Goal: Task Accomplishment & Management: Manage account settings

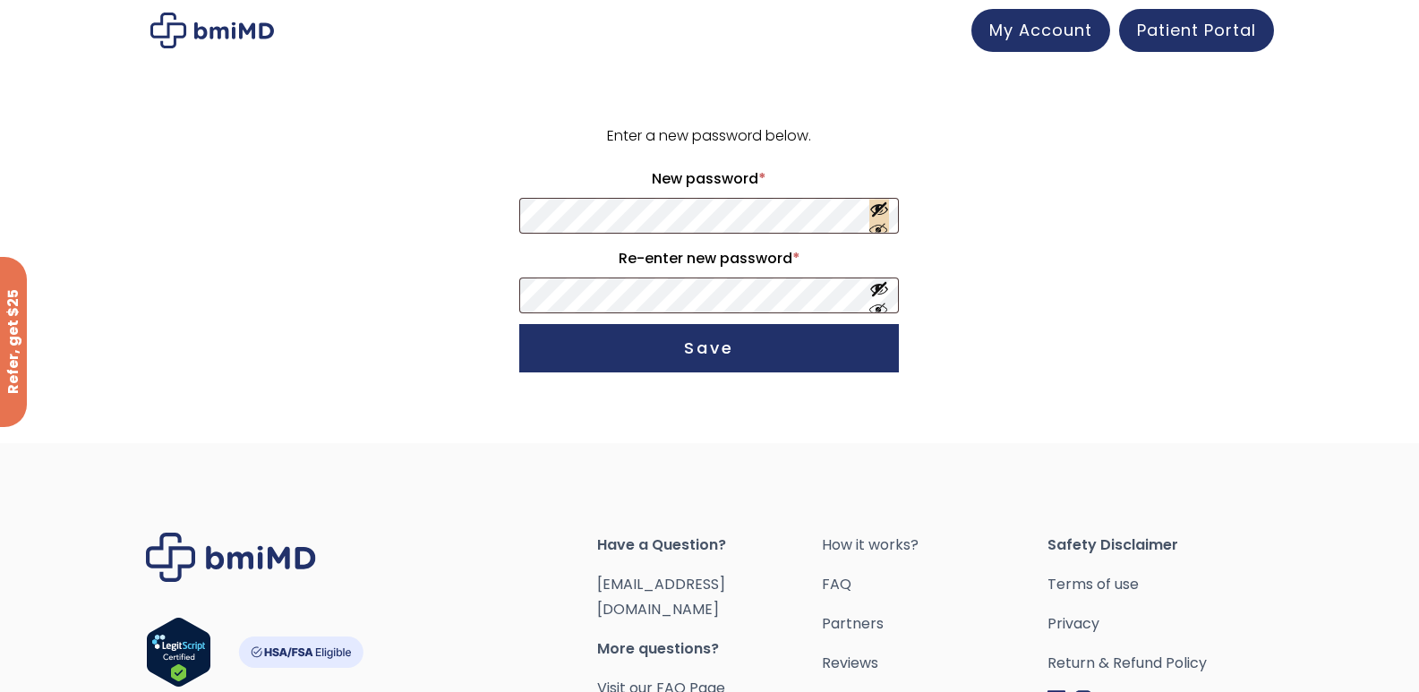
click at [880, 218] on button "Show password" at bounding box center [879, 216] width 20 height 33
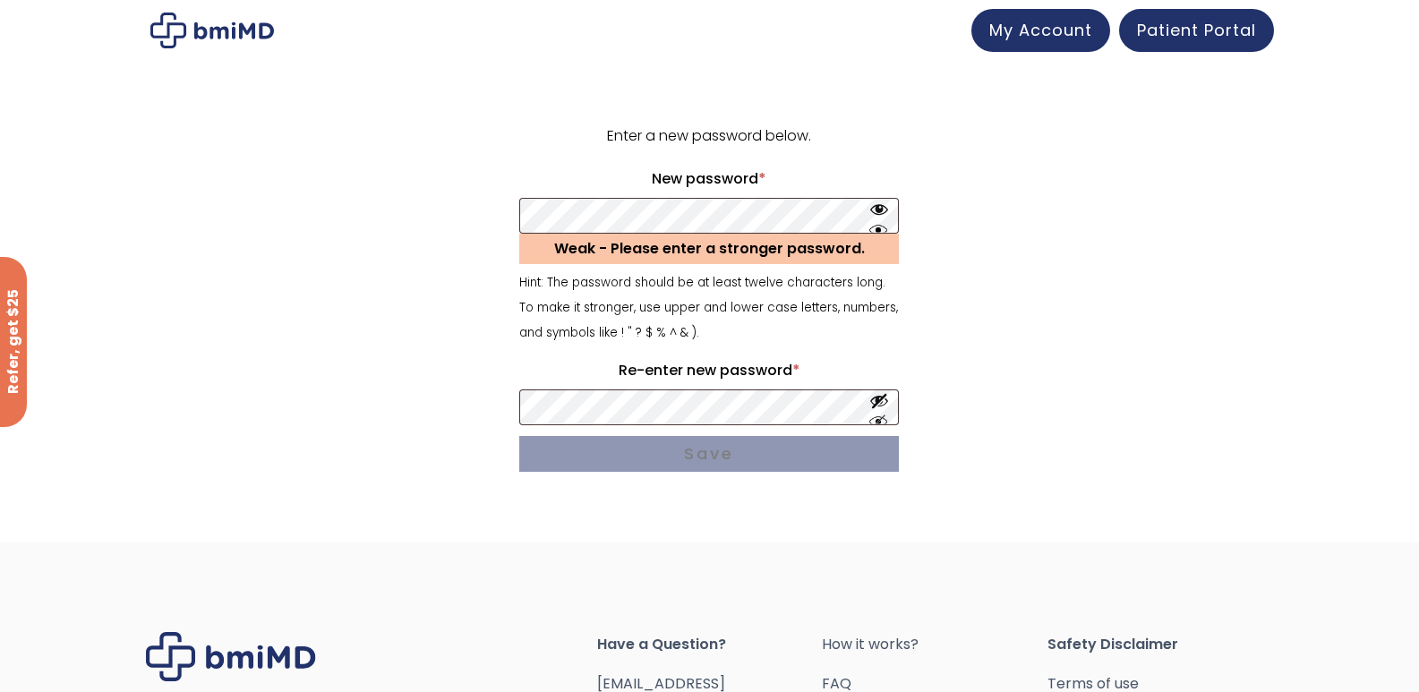
click at [1037, 233] on form "Enter a new password below. New password * Required Weak - Please enter a stron…" at bounding box center [710, 302] width 1106 height 356
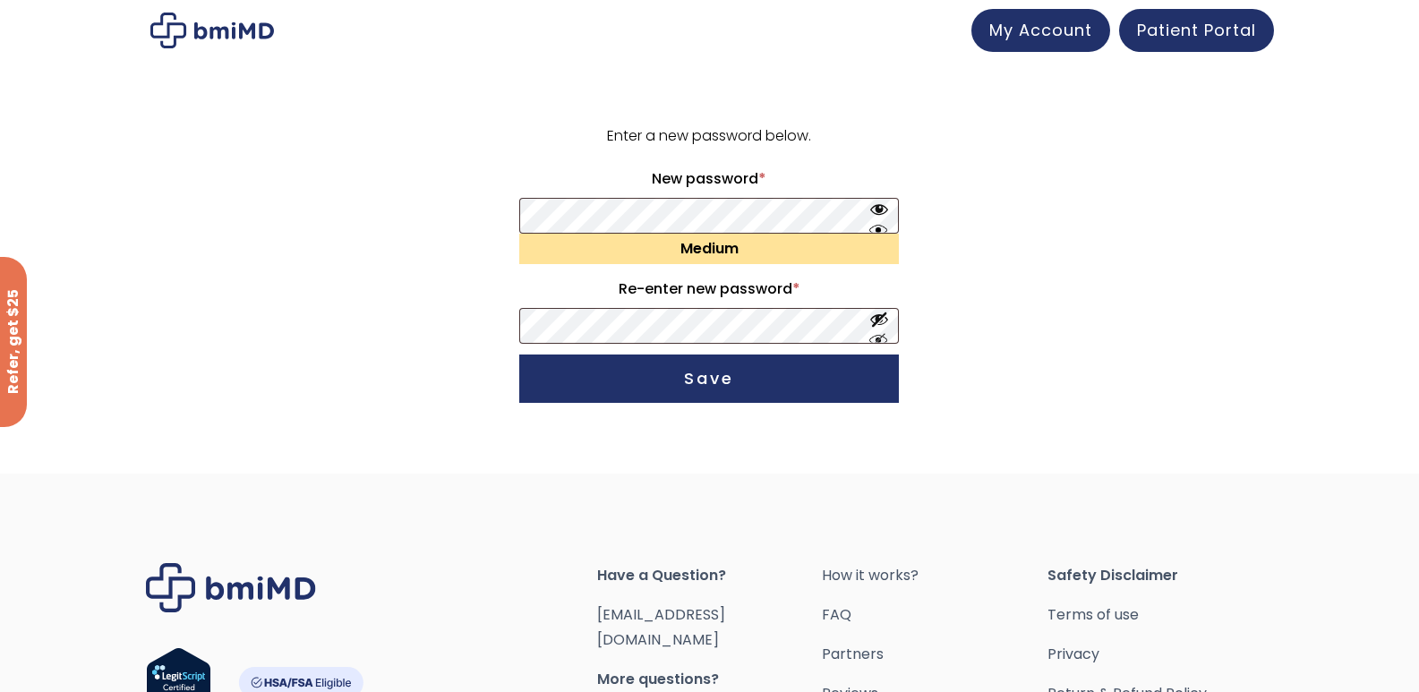
click at [584, 237] on div "Medium" at bounding box center [709, 249] width 380 height 30
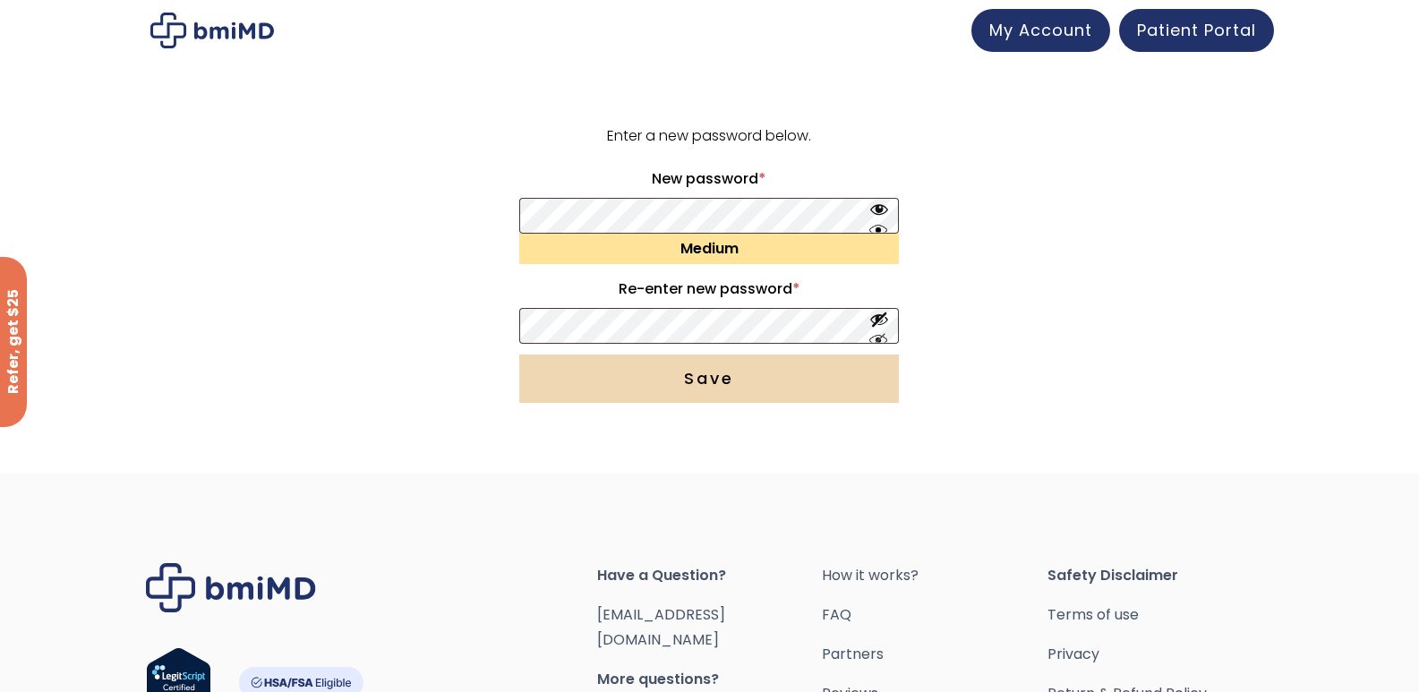
click at [876, 370] on button "Save" at bounding box center [709, 379] width 380 height 48
